Goal: Check status: Check status

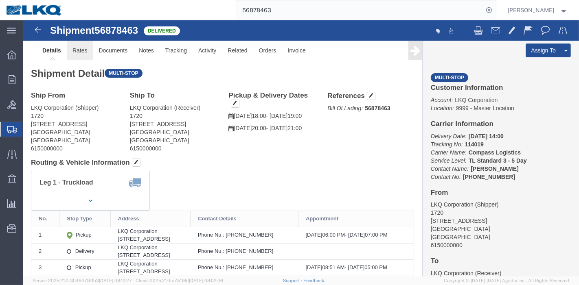
click link "Rates"
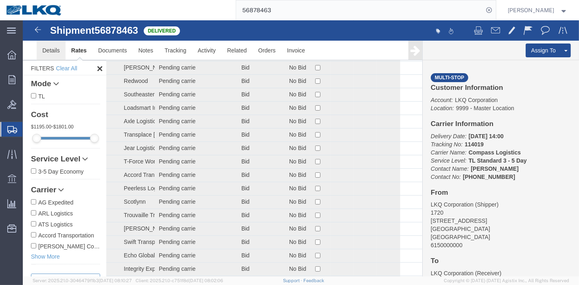
click at [46, 50] on link "Details" at bounding box center [50, 51] width 29 height 20
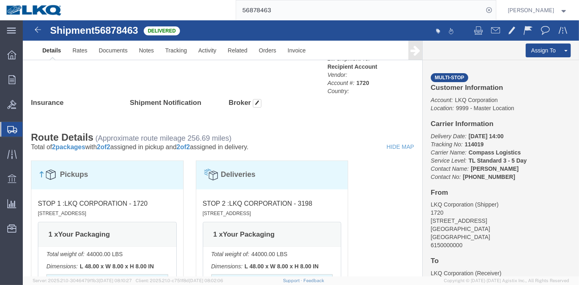
scroll to position [527, 0]
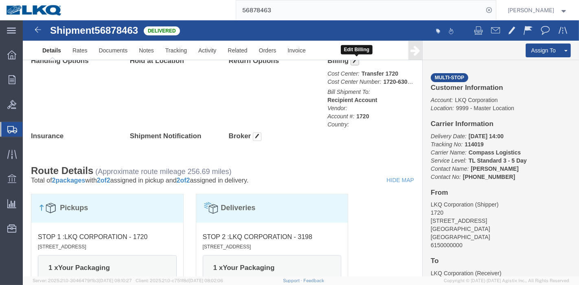
click span "button"
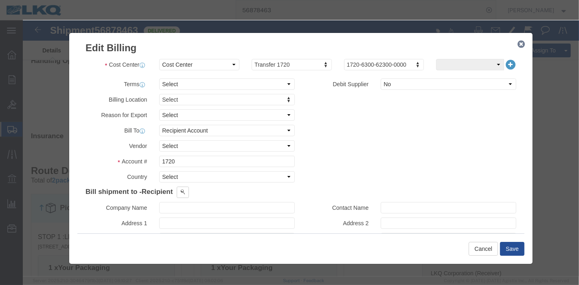
click h2 "Edit Billing"
click button "button"
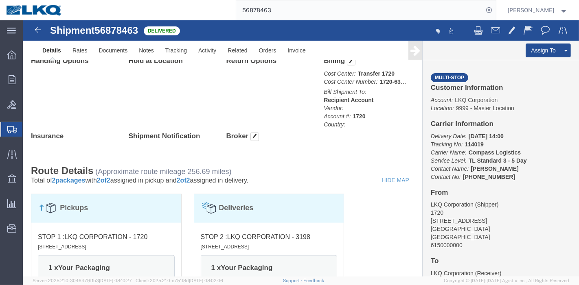
click div "Assign To Clone Shipment Save As Template"
drag, startPoint x: 294, startPoint y: 7, endPoint x: 163, endPoint y: 2, distance: 130.7
click at [163, 2] on div "56878463" at bounding box center [281, 10] width 427 height 20
paste input "8495289"
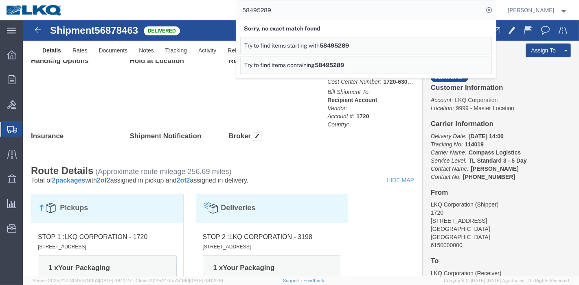
click at [252, 8] on input "58495289" at bounding box center [359, 10] width 247 height 20
type input "56495289"
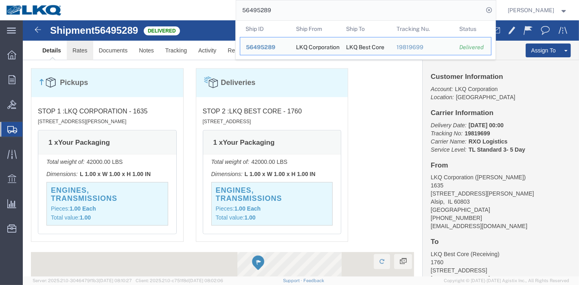
click link "Rates"
